Goal: Find specific fact

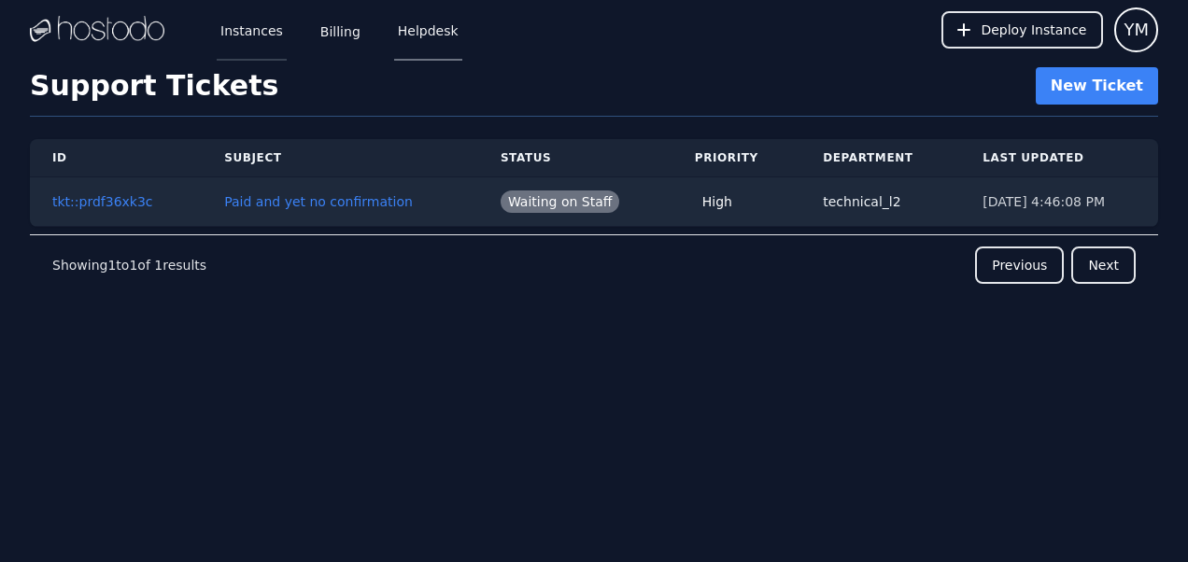
click at [242, 39] on link "Instances" at bounding box center [252, 30] width 70 height 62
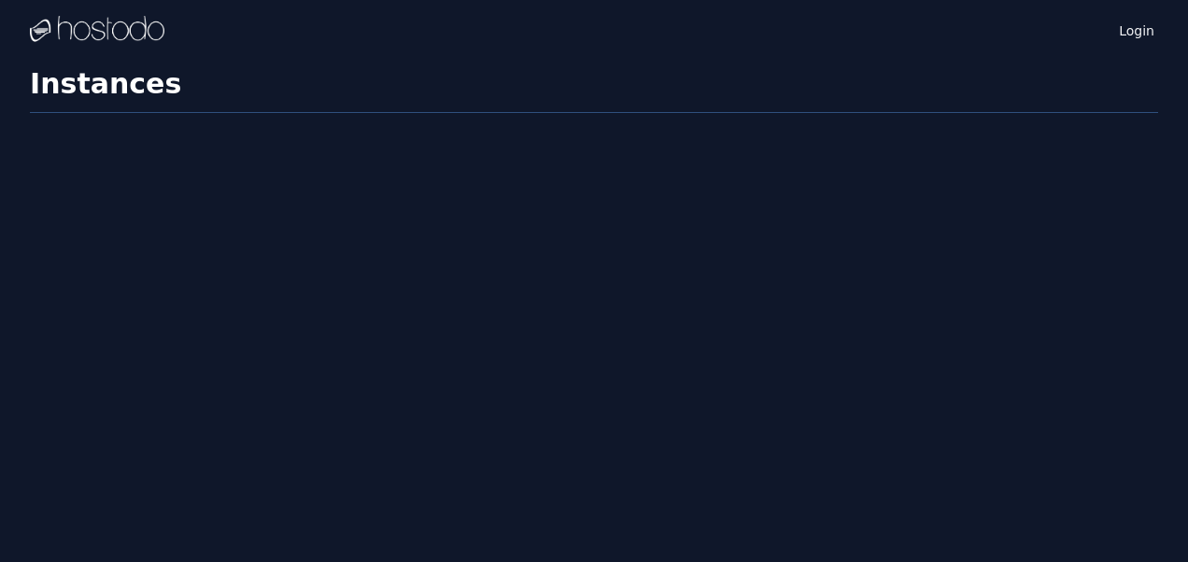
click at [43, 267] on div "Login Instances SSH Keys Billing Helpdesk Sign out Settings Instances" at bounding box center [594, 281] width 1188 height 562
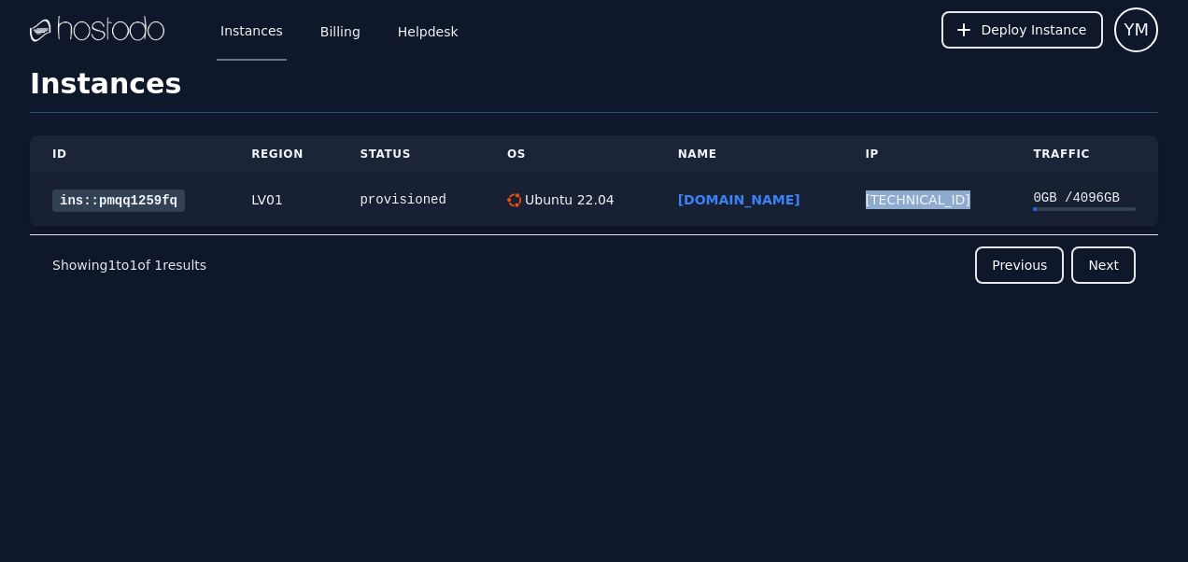
drag, startPoint x: 953, startPoint y: 207, endPoint x: 849, endPoint y: 205, distance: 104.6
click at [849, 205] on td "216.126.238.40" at bounding box center [927, 200] width 168 height 53
copy div "216.126.238.40"
